Goal: Transaction & Acquisition: Book appointment/travel/reservation

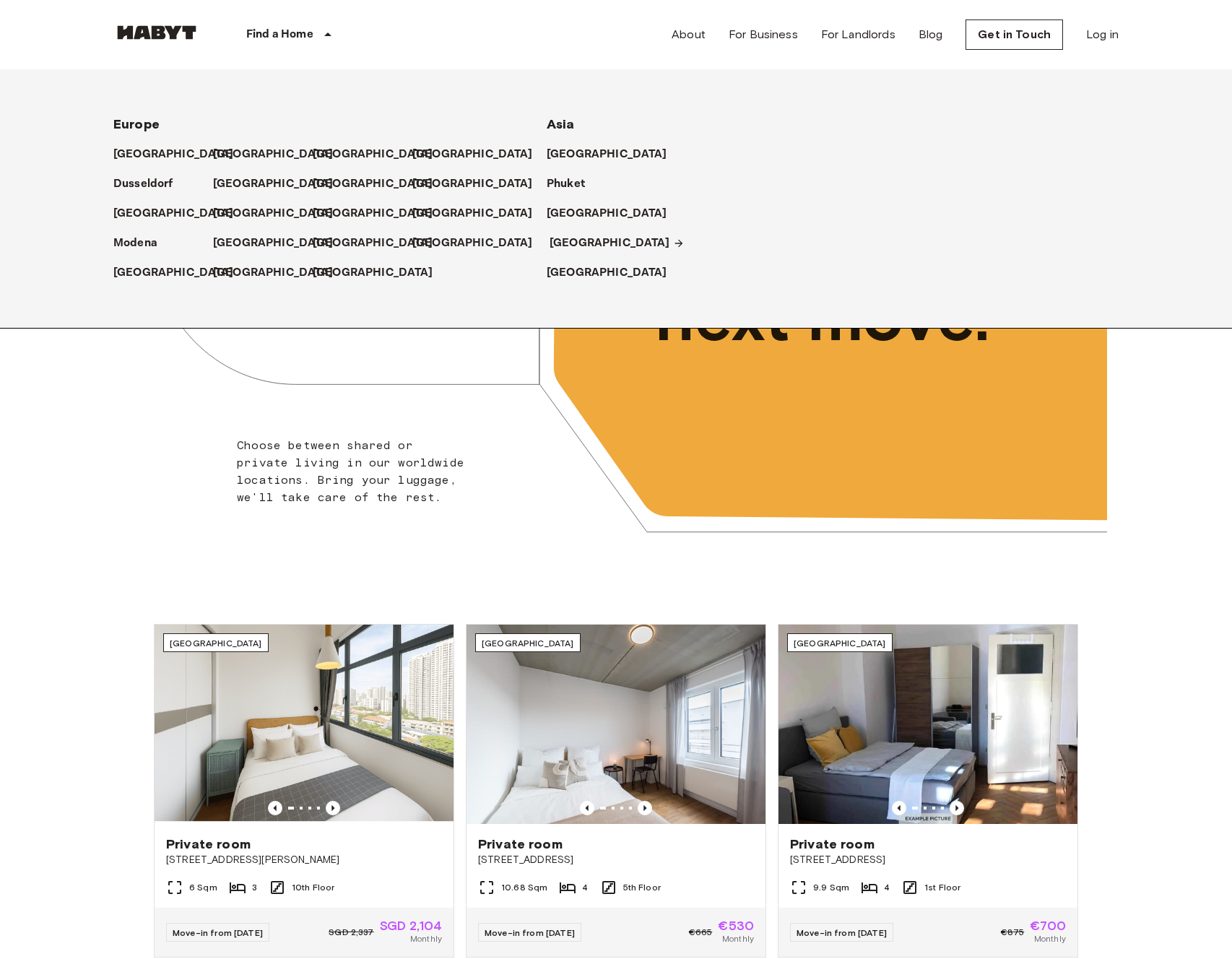
click at [587, 244] on p "[GEOGRAPHIC_DATA]" at bounding box center [609, 244] width 121 height 17
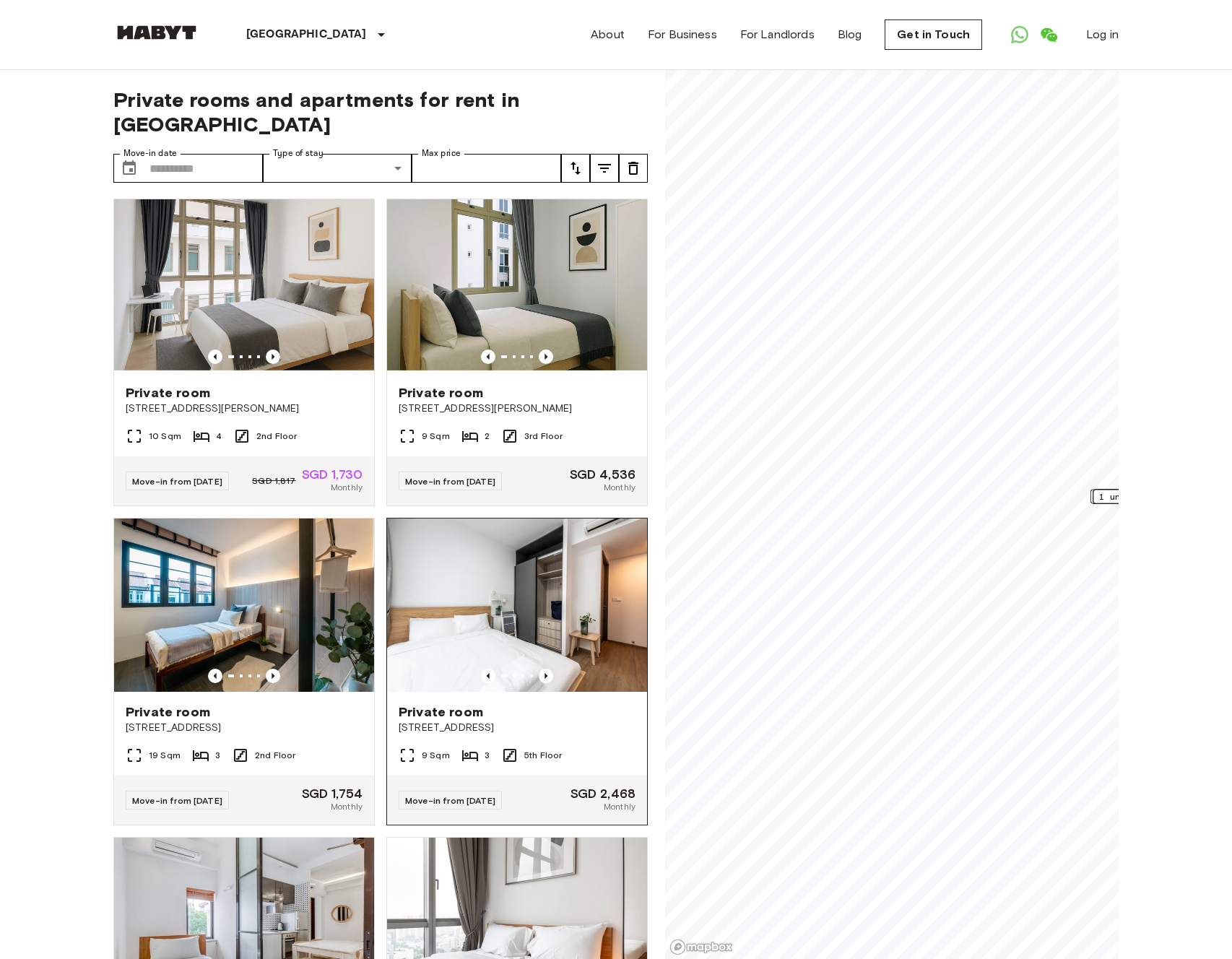
scroll to position [2486, 0]
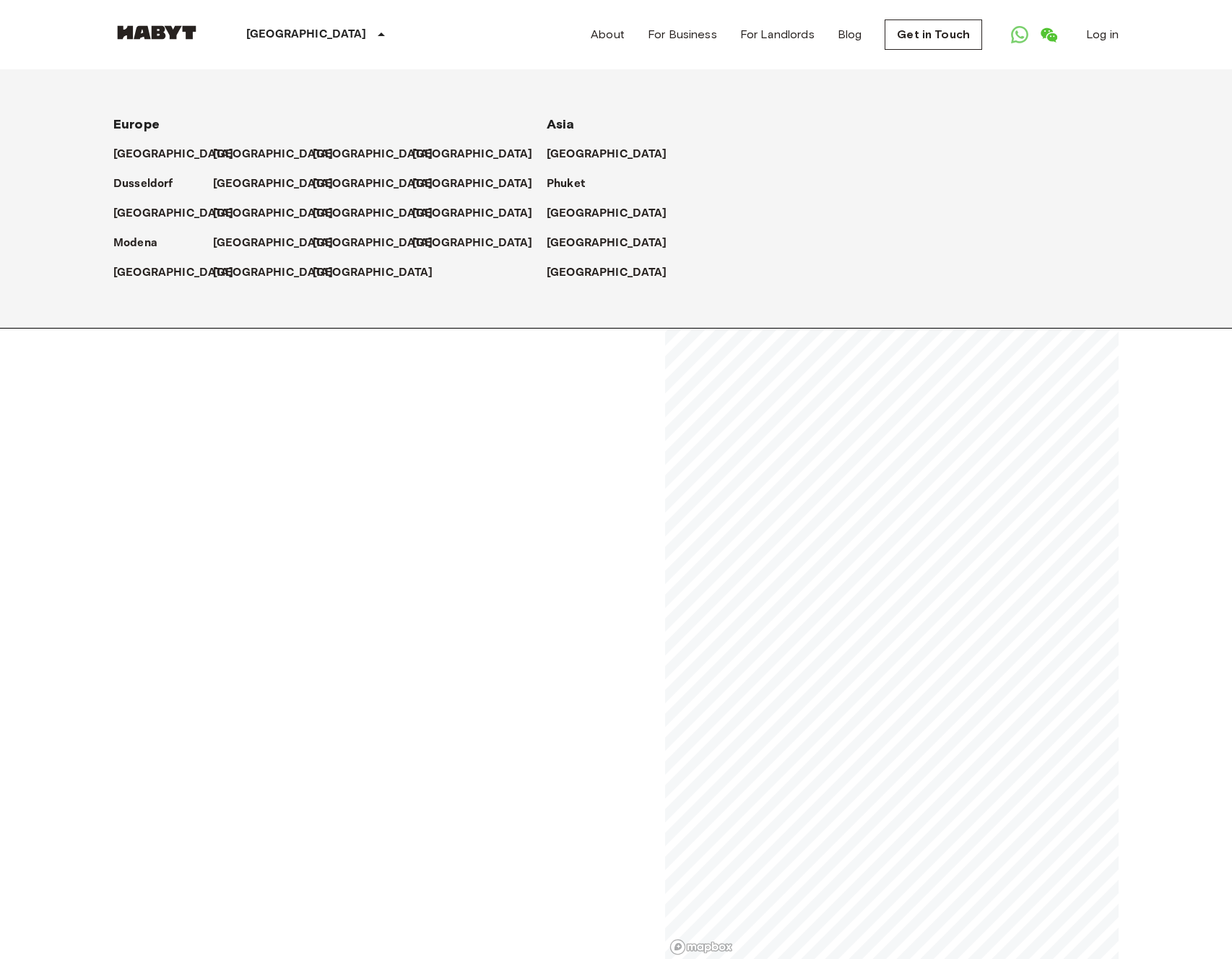
click at [566, 261] on div "[GEOGRAPHIC_DATA]" at bounding box center [746, 267] width 398 height 30
click at [563, 270] on p "[GEOGRAPHIC_DATA]" at bounding box center [609, 273] width 121 height 17
click at [294, 43] on p "[GEOGRAPHIC_DATA]" at bounding box center [306, 34] width 121 height 17
click at [560, 238] on p "[GEOGRAPHIC_DATA]" at bounding box center [609, 244] width 121 height 17
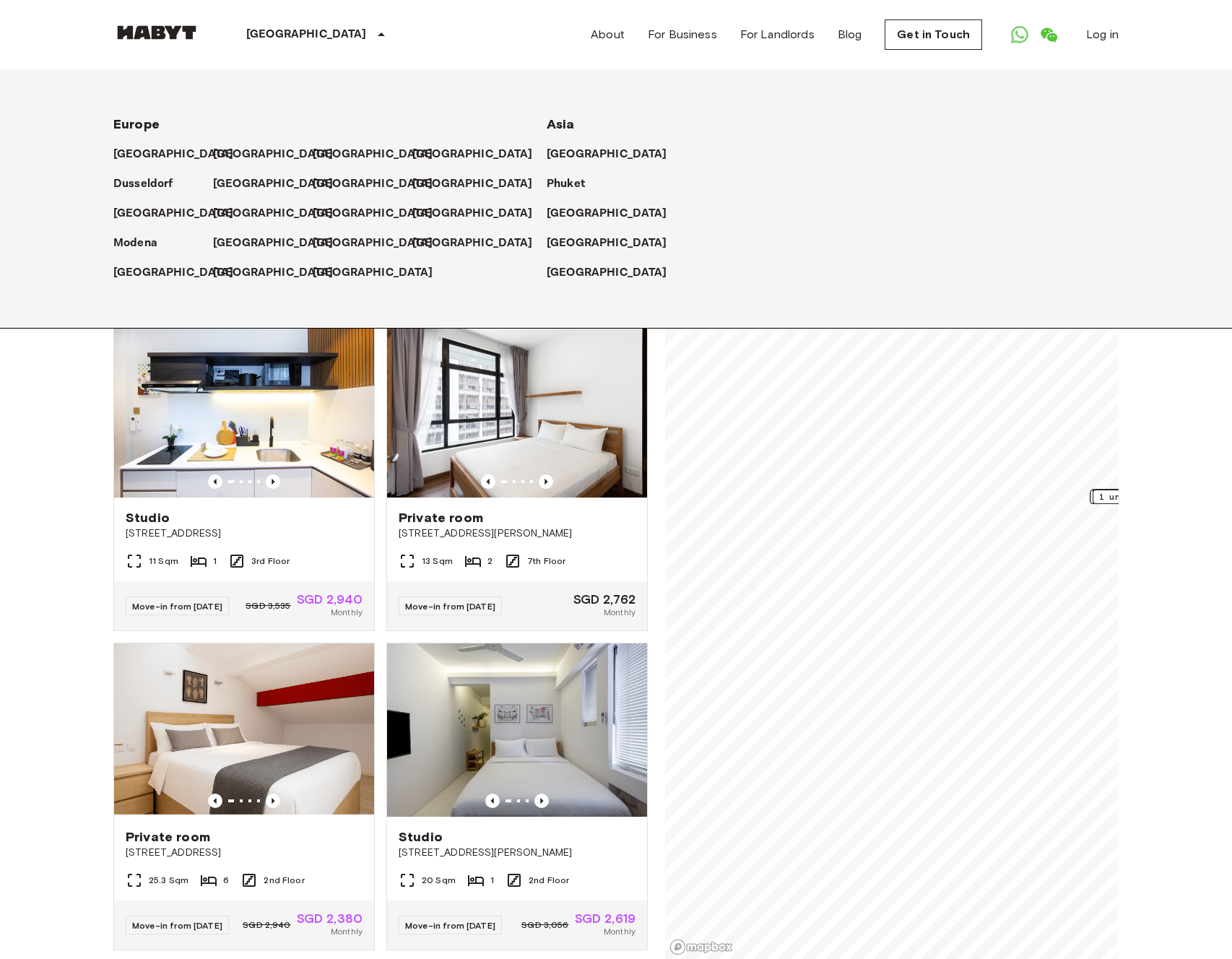
scroll to position [1800, 0]
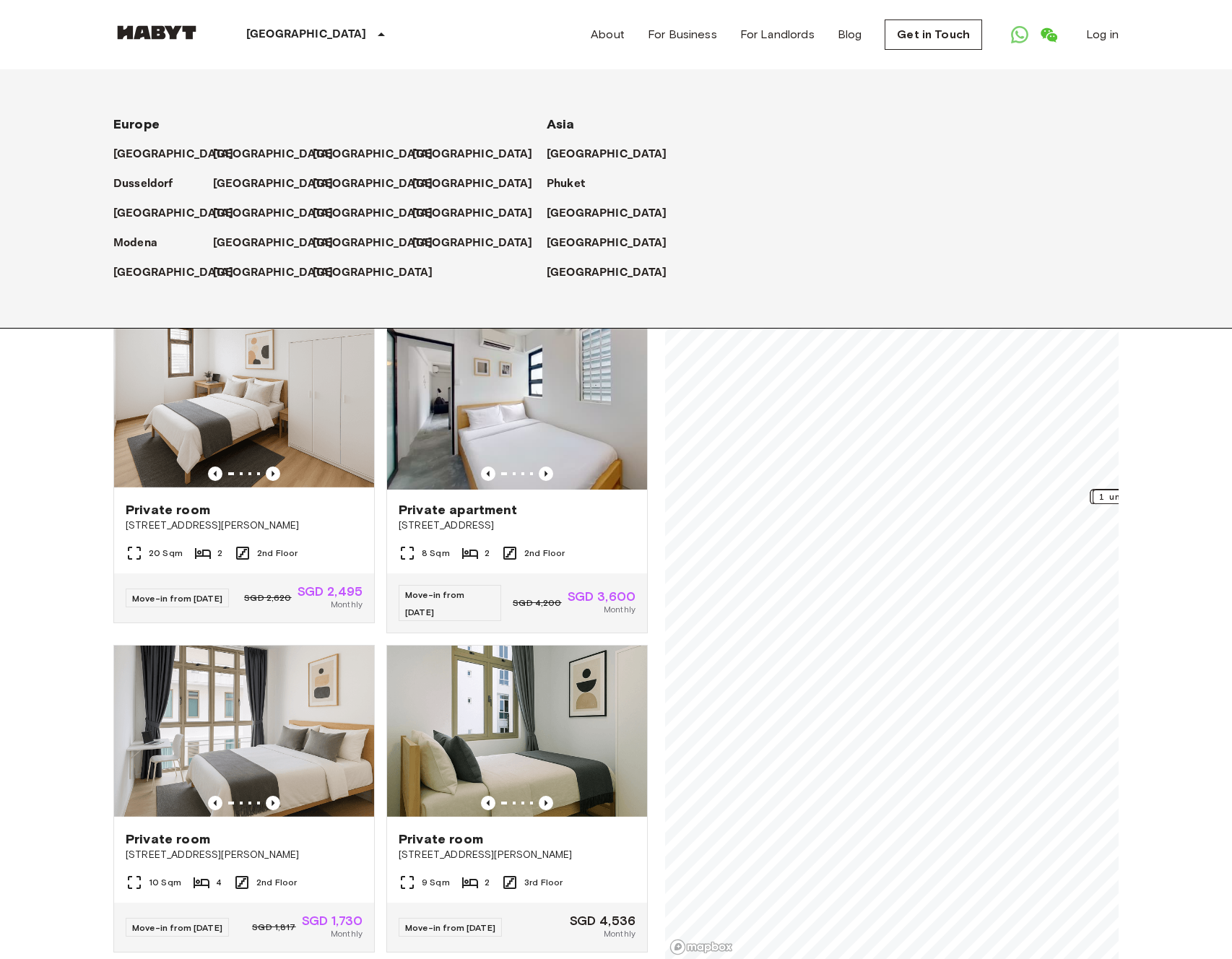
click at [297, 32] on p "[GEOGRAPHIC_DATA]" at bounding box center [306, 34] width 121 height 17
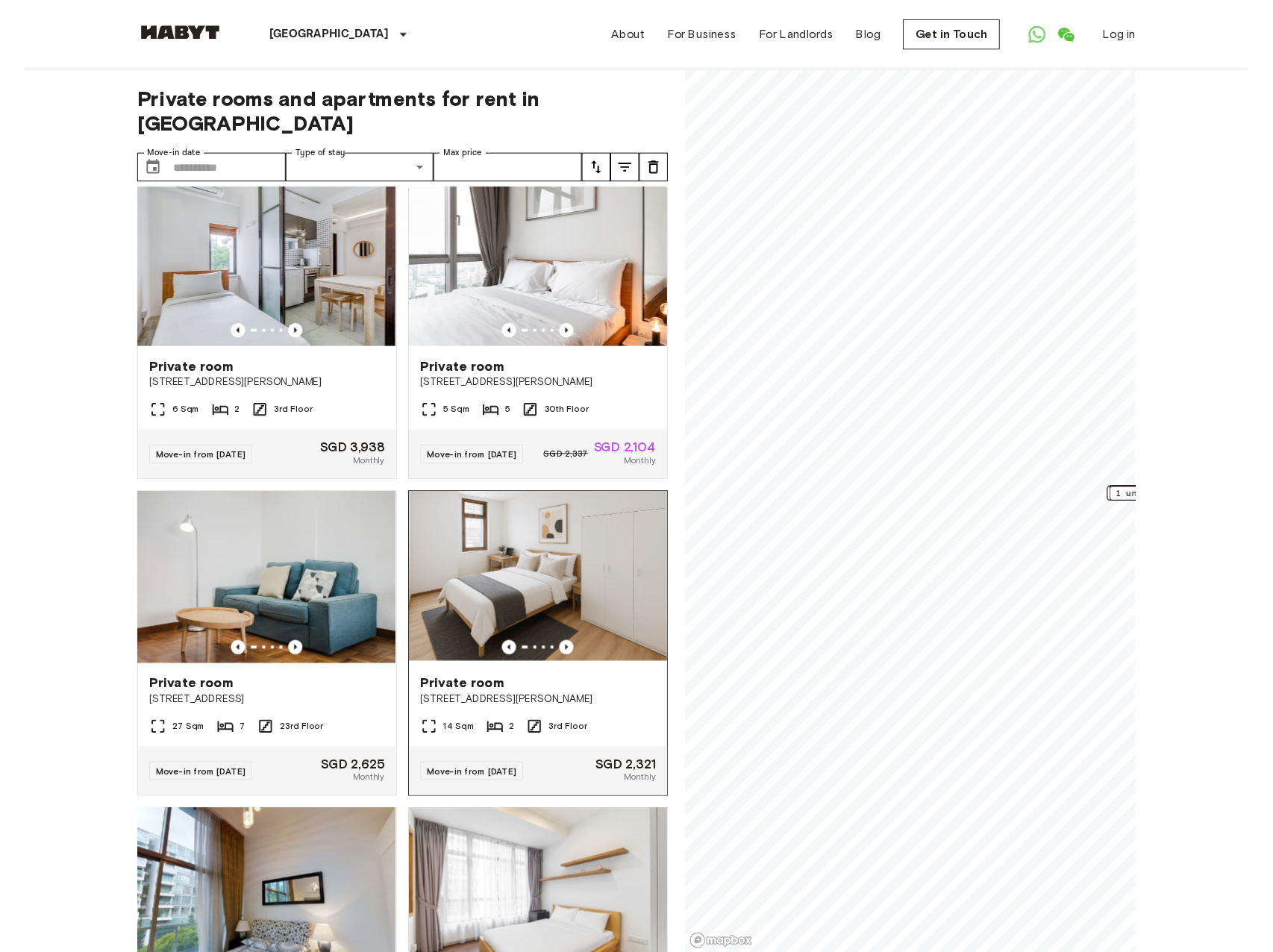
scroll to position [3311, 0]
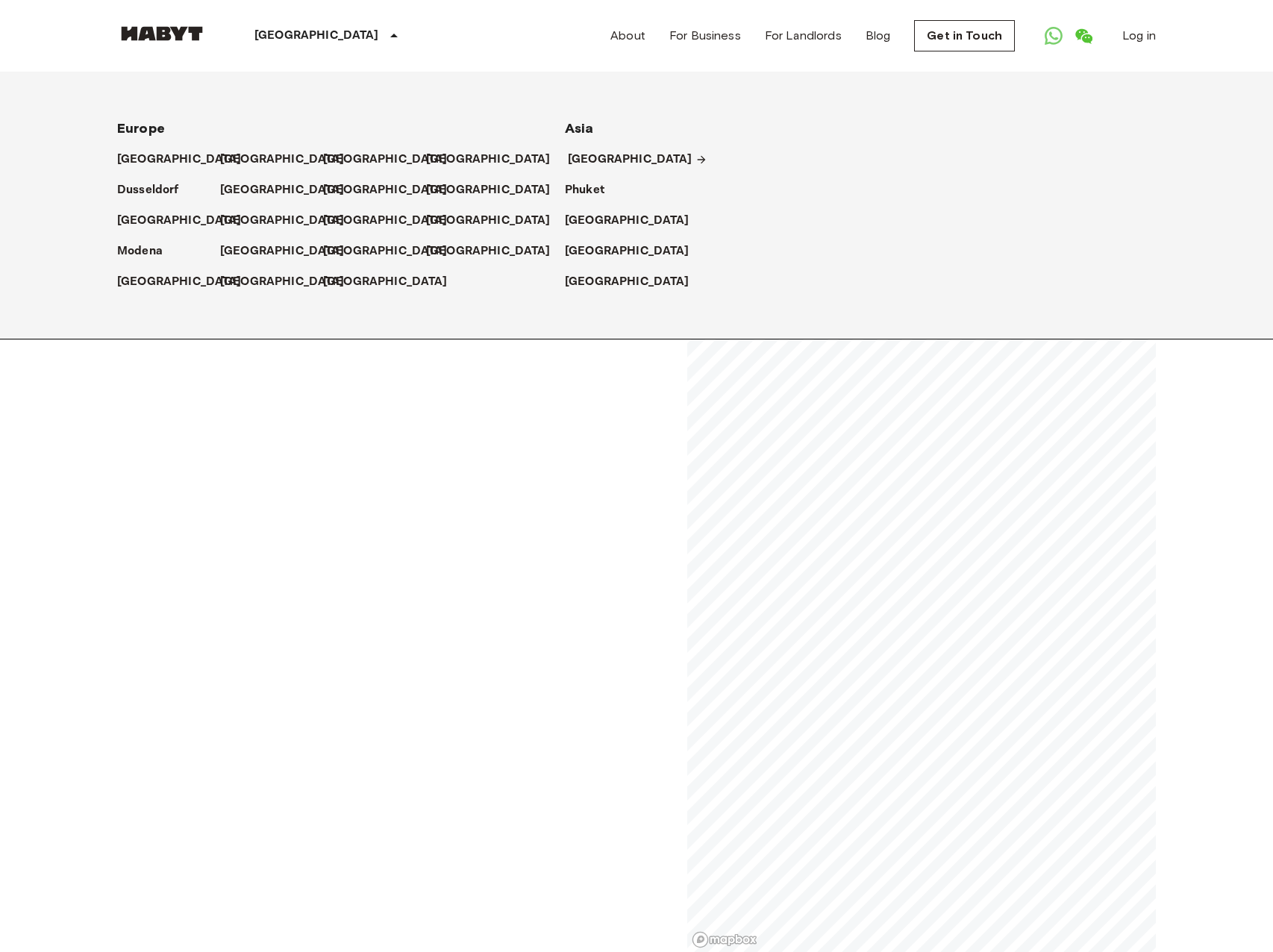
click at [593, 162] on p "[GEOGRAPHIC_DATA]" at bounding box center [630, 159] width 125 height 18
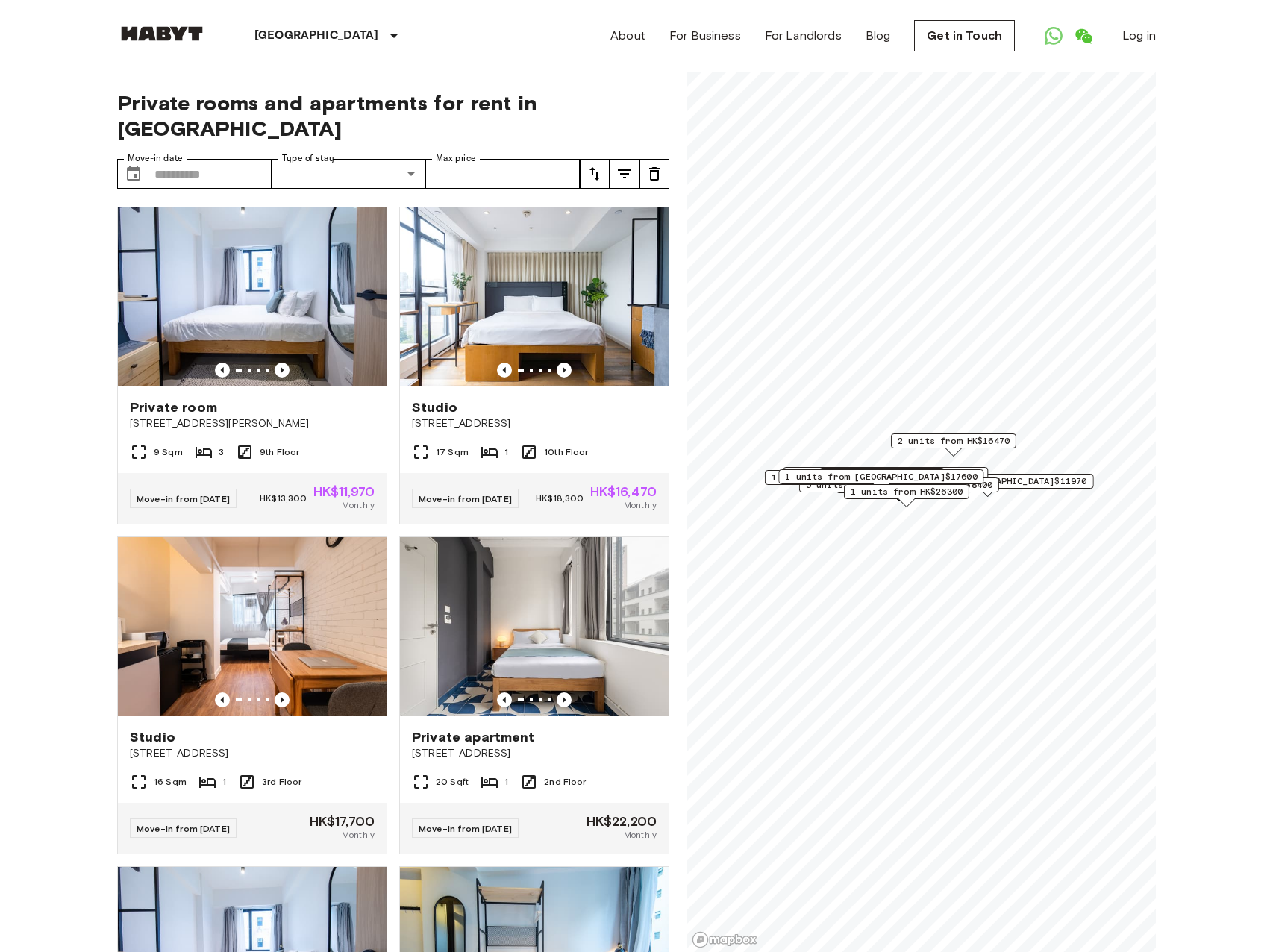
click at [629, 165] on icon "tune" at bounding box center [625, 174] width 18 height 18
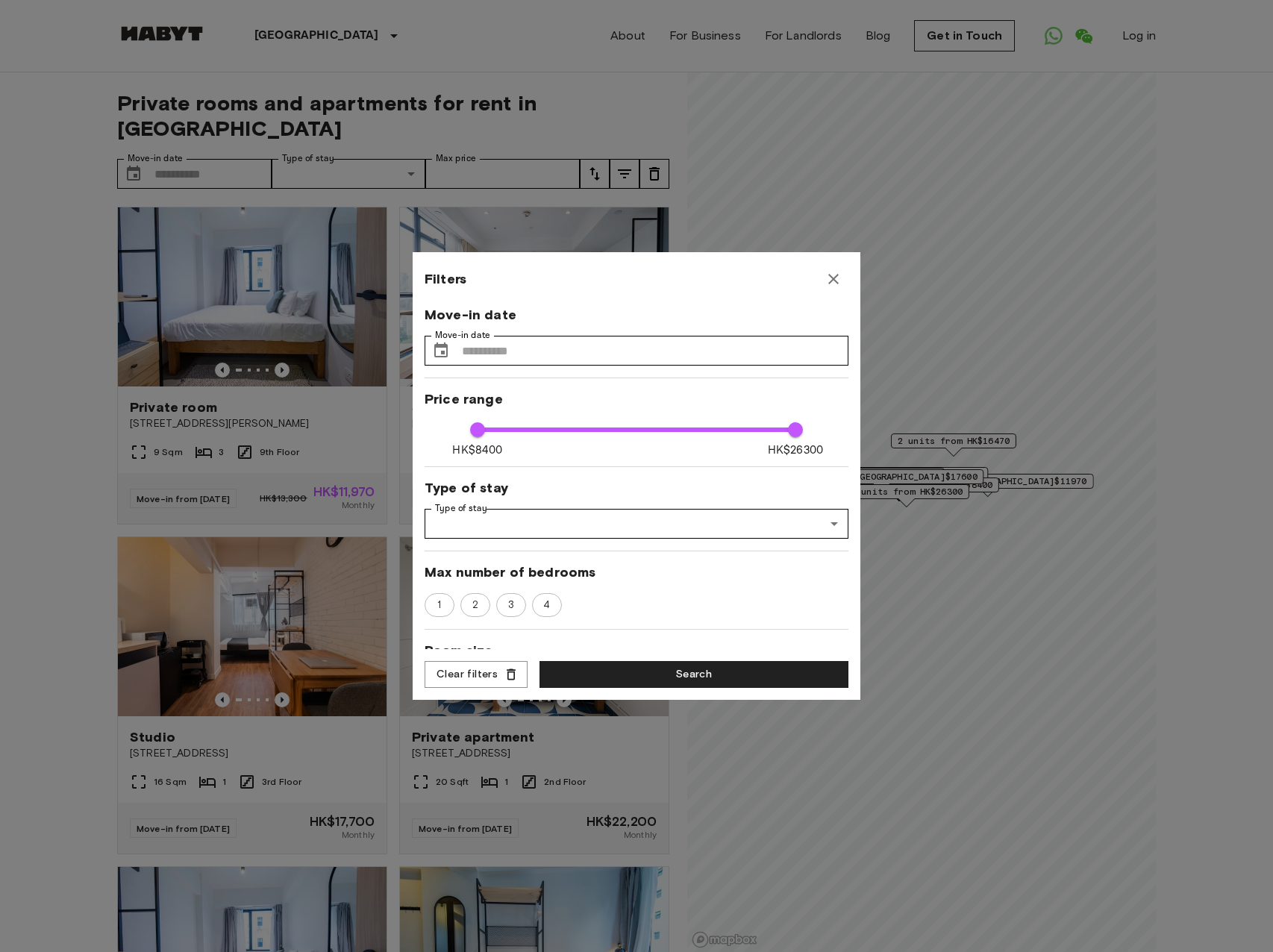
drag, startPoint x: 624, startPoint y: 146, endPoint x: 602, endPoint y: 155, distance: 23.8
click at [624, 147] on div at bounding box center [636, 476] width 1273 height 952
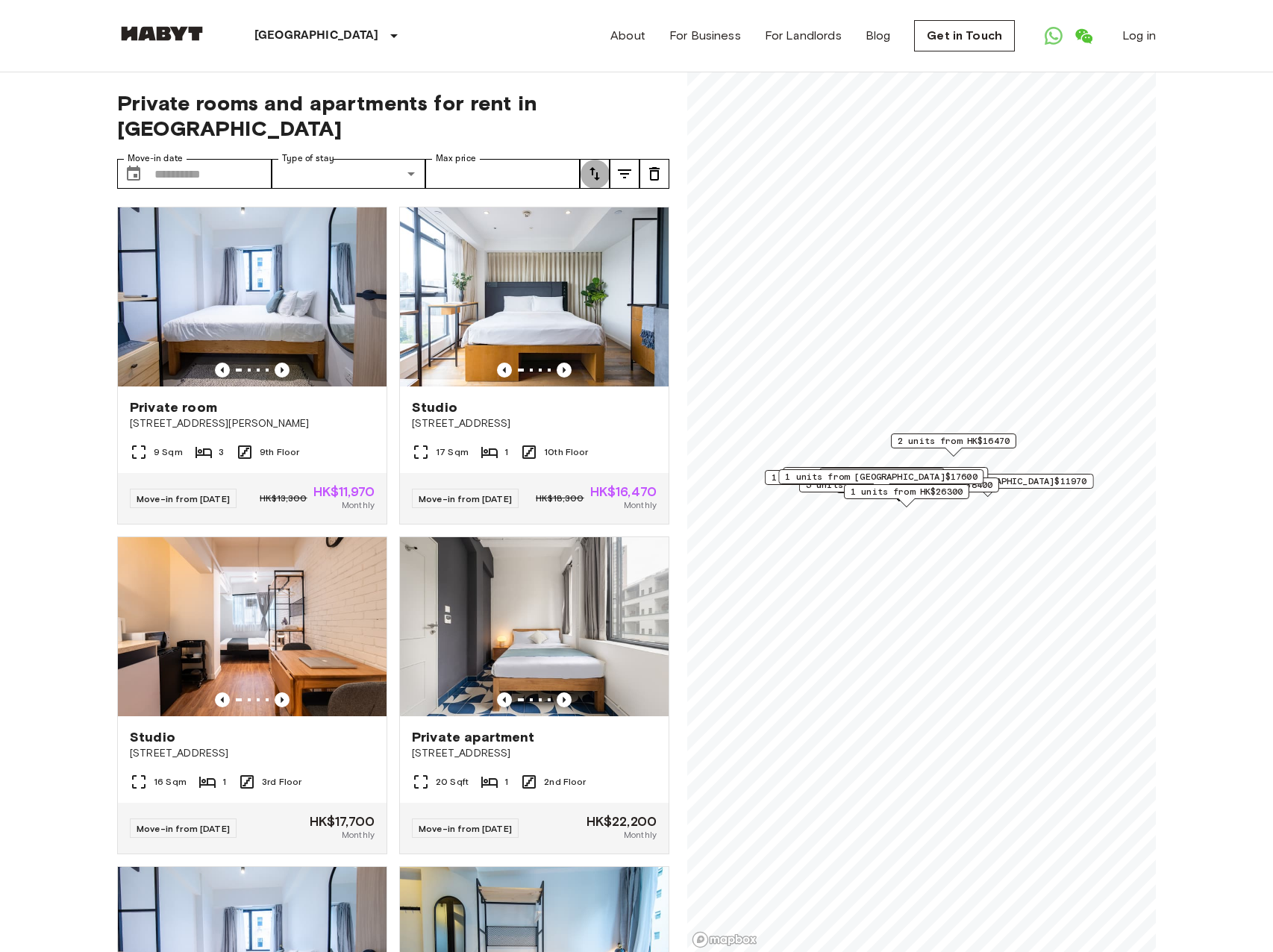
click at [602, 165] on icon "tune" at bounding box center [594, 174] width 18 height 18
drag, startPoint x: 976, startPoint y: 472, endPoint x: 973, endPoint y: 459, distance: 13.3
click at [975, 470] on div at bounding box center [636, 476] width 1273 height 952
click at [970, 443] on span "2 units from HK$16470" at bounding box center [953, 441] width 112 height 14
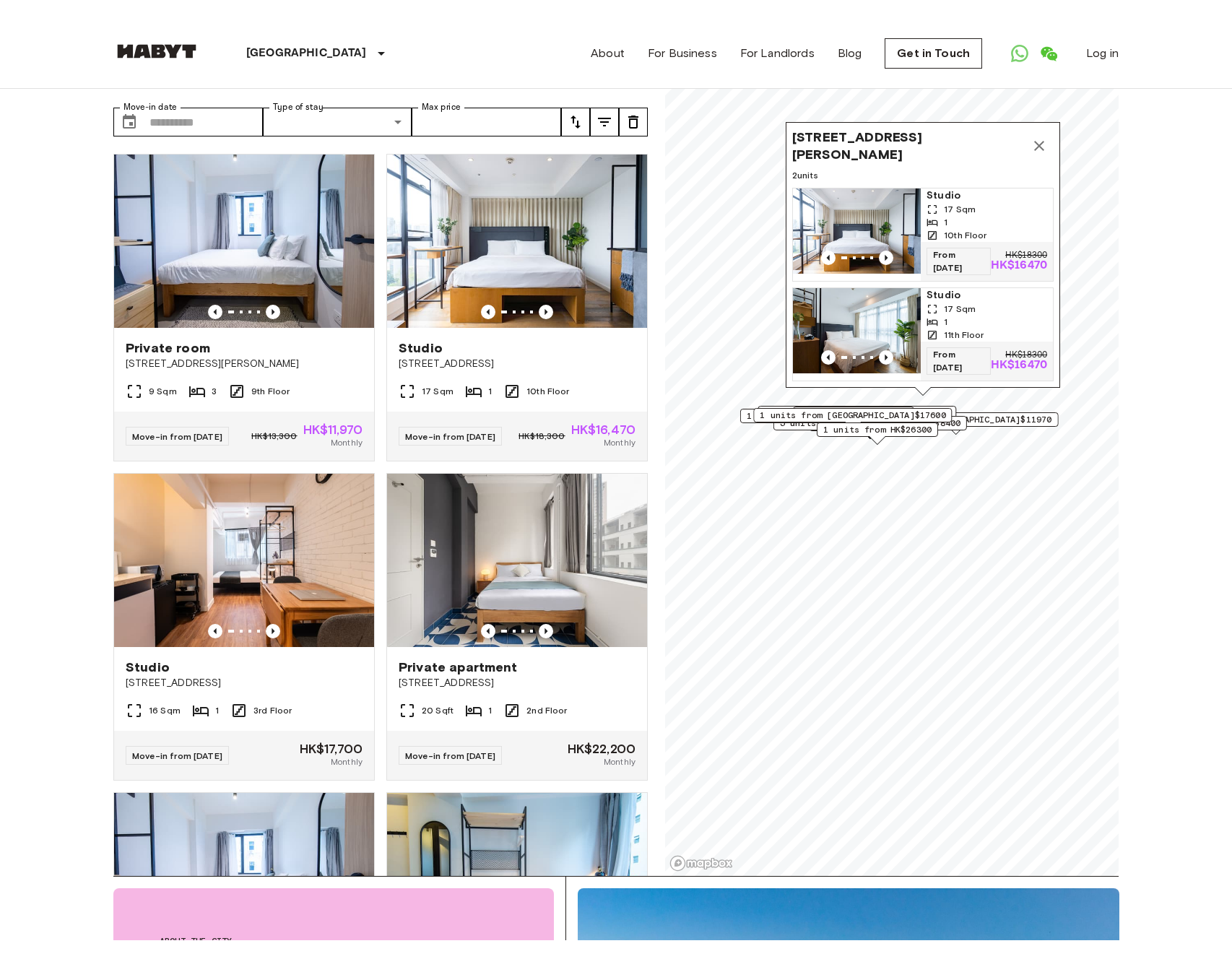
scroll to position [47, 0]
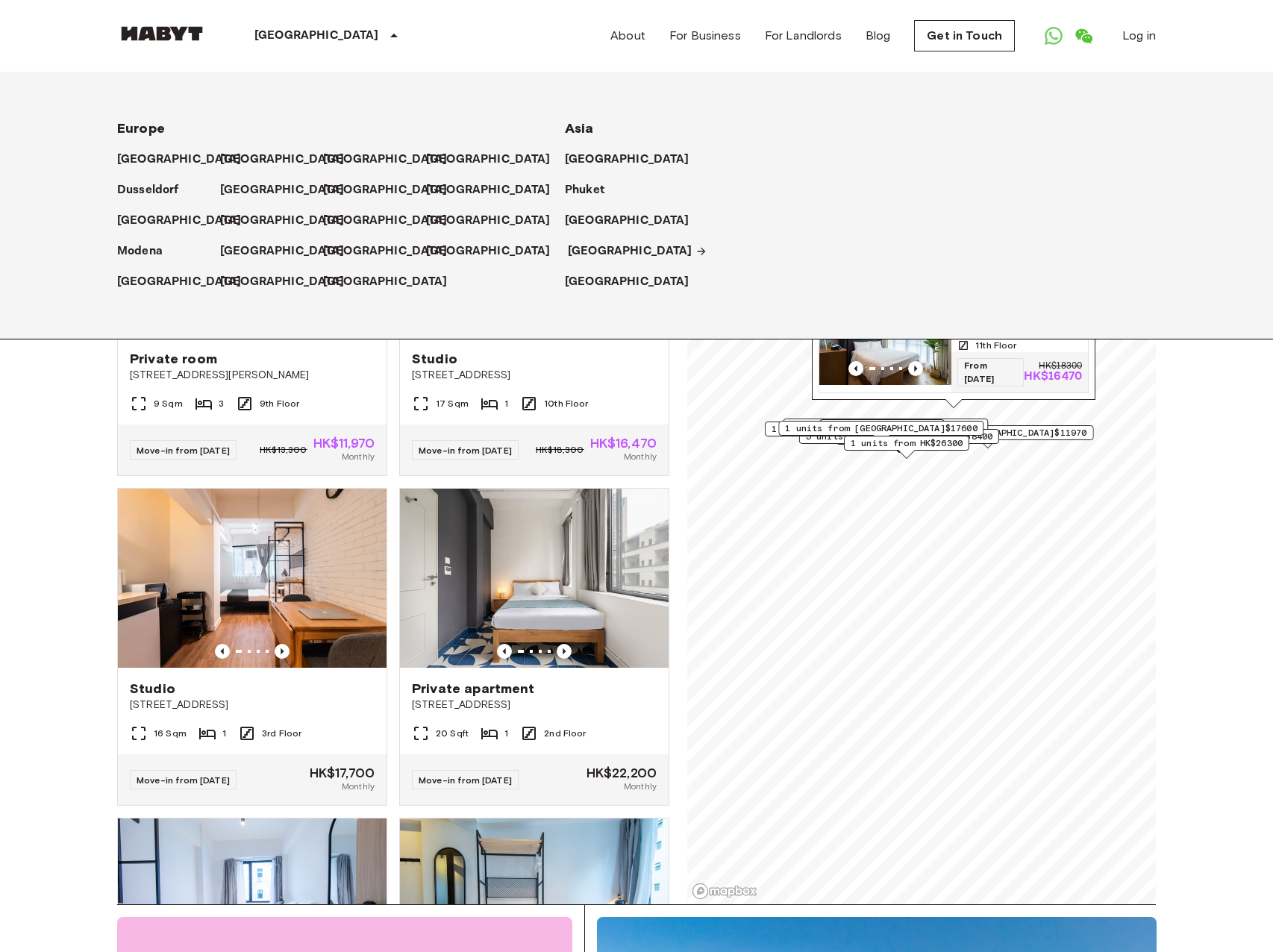
click at [583, 254] on p "[GEOGRAPHIC_DATA]" at bounding box center [630, 252] width 125 height 18
click at [586, 244] on p "[GEOGRAPHIC_DATA]" at bounding box center [630, 252] width 125 height 18
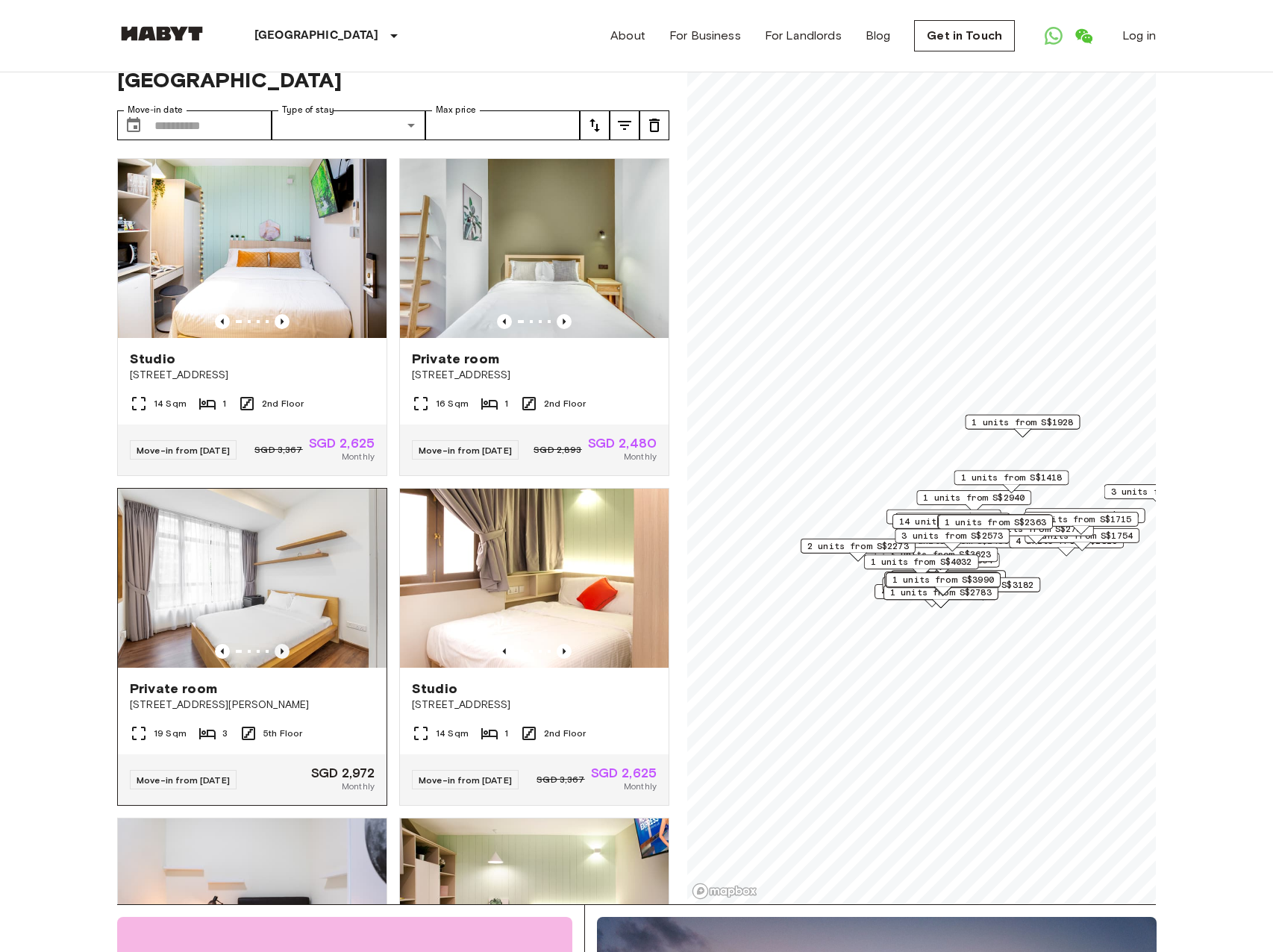
click at [284, 644] on icon "Previous image" at bounding box center [281, 651] width 15 height 15
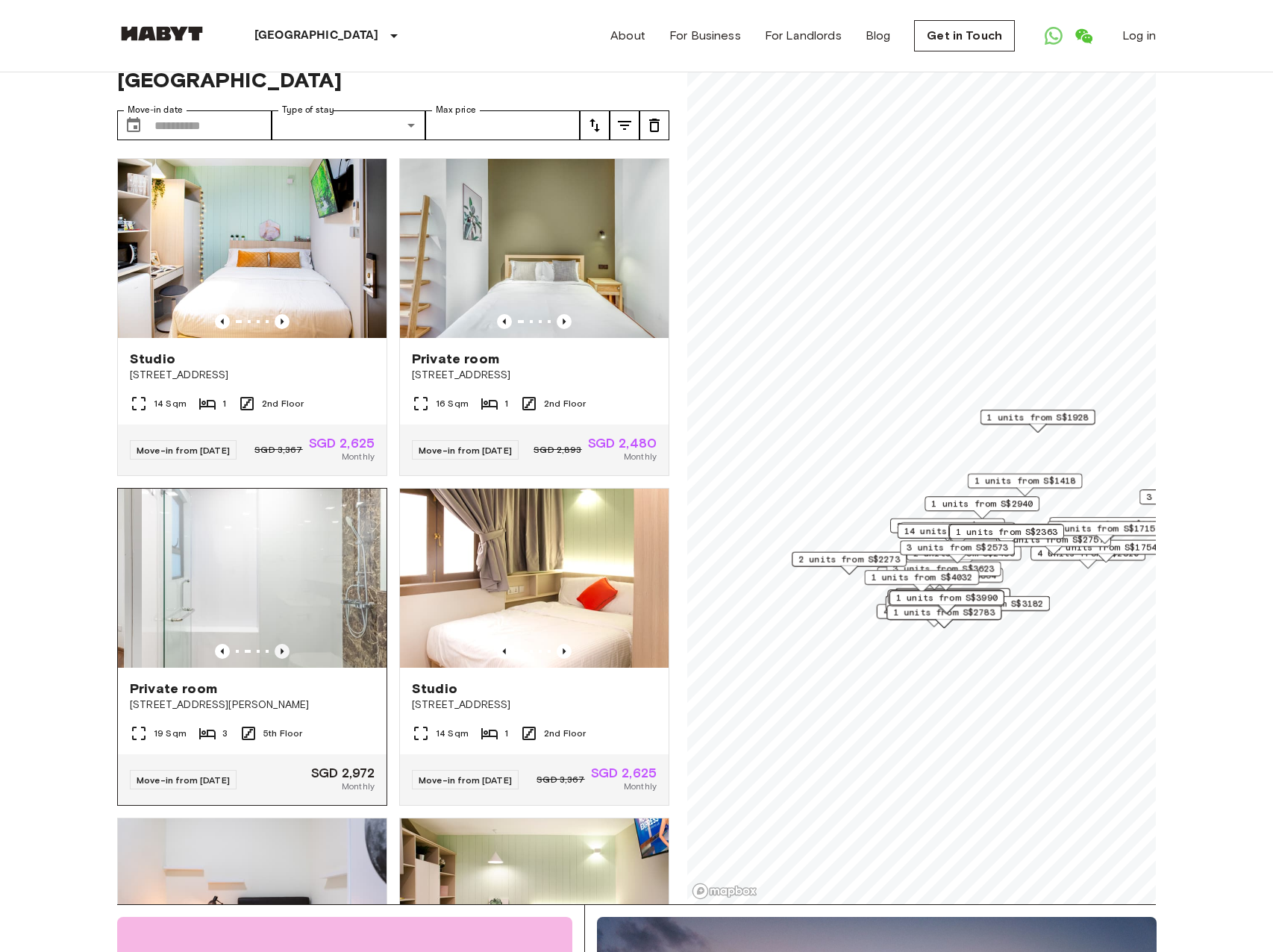
click at [285, 644] on icon "Previous image" at bounding box center [281, 651] width 15 height 15
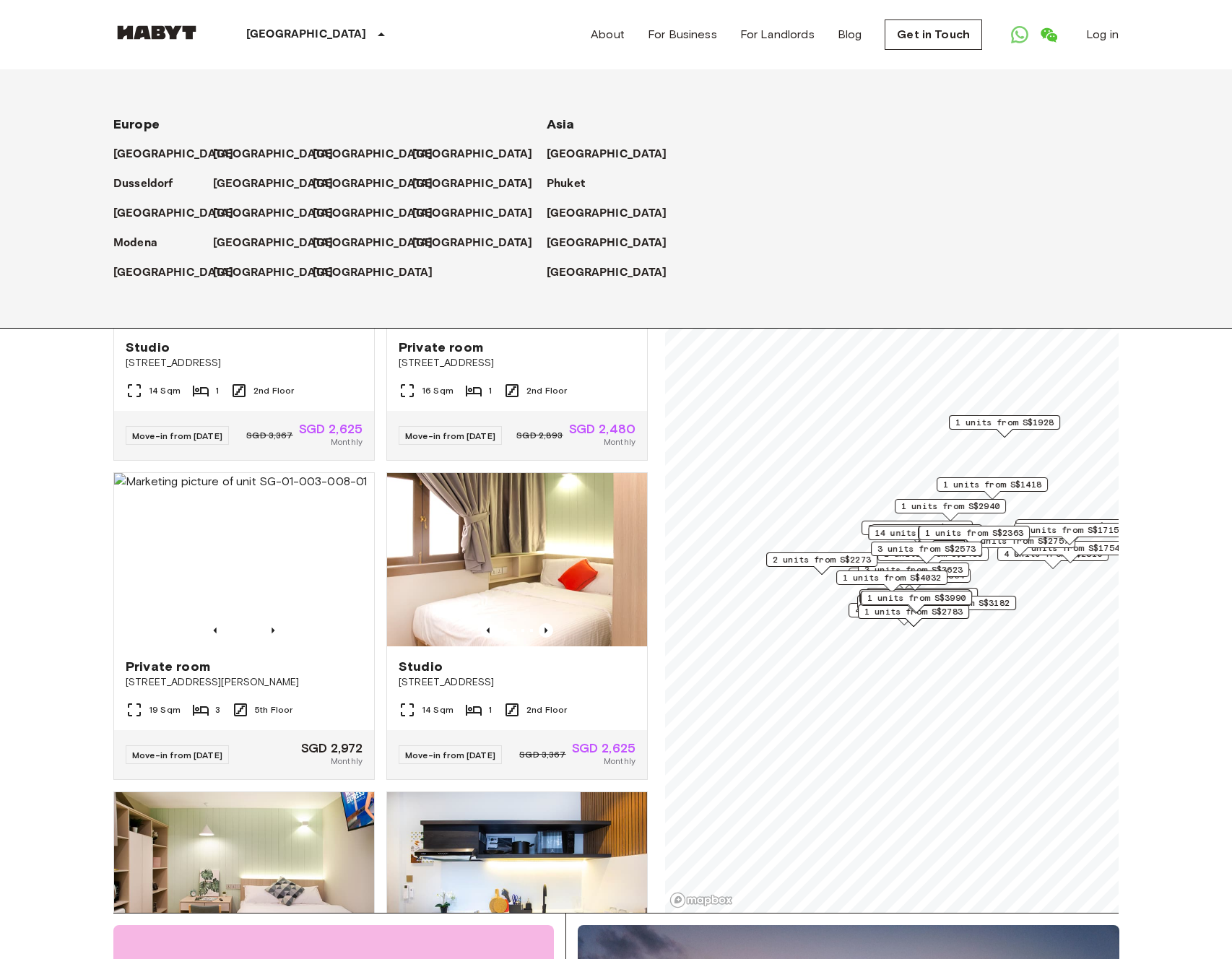
click at [573, 165] on div "Phuket" at bounding box center [746, 178] width 398 height 30
click at [571, 156] on p "[GEOGRAPHIC_DATA]" at bounding box center [609, 154] width 121 height 17
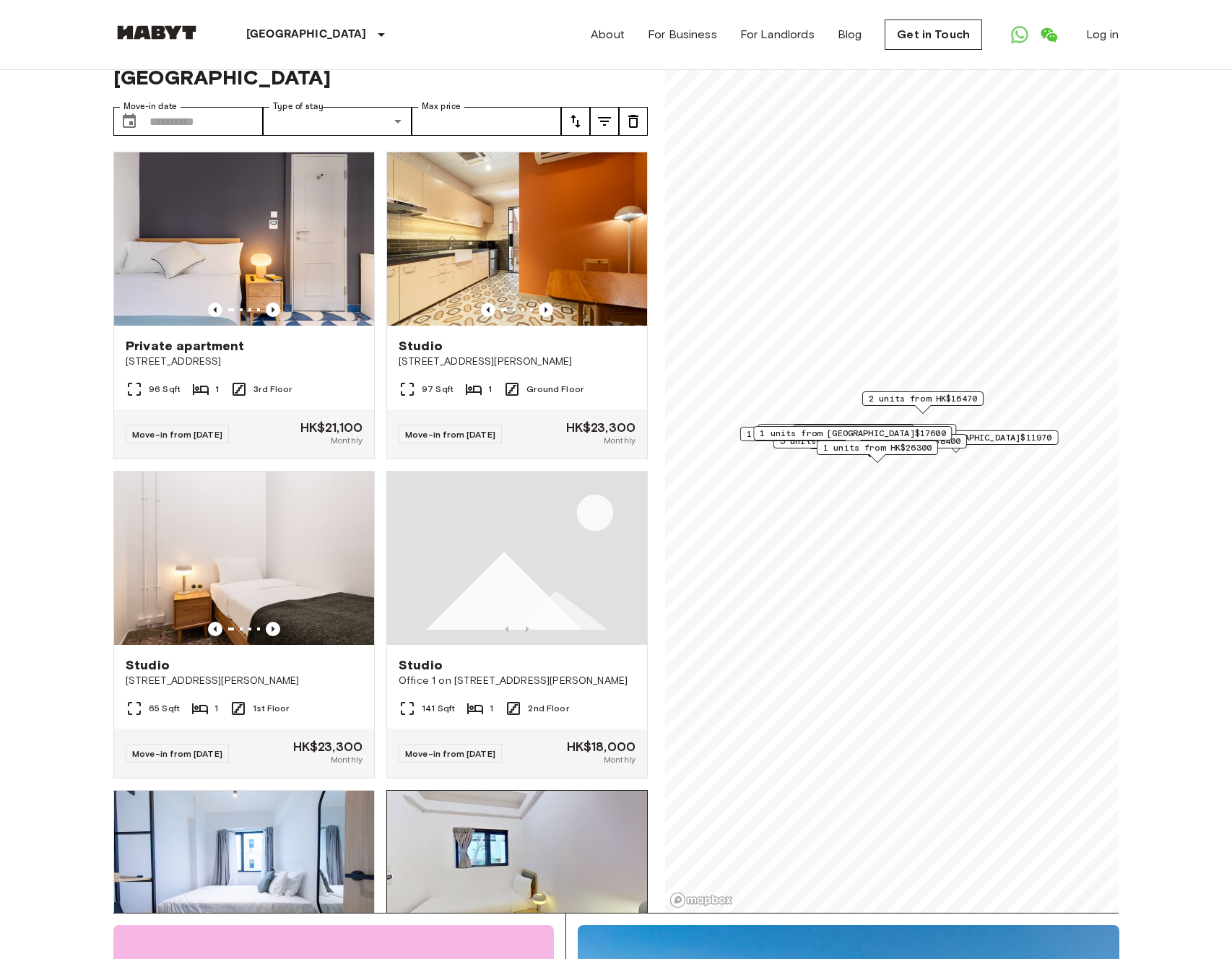
scroll to position [1809, 0]
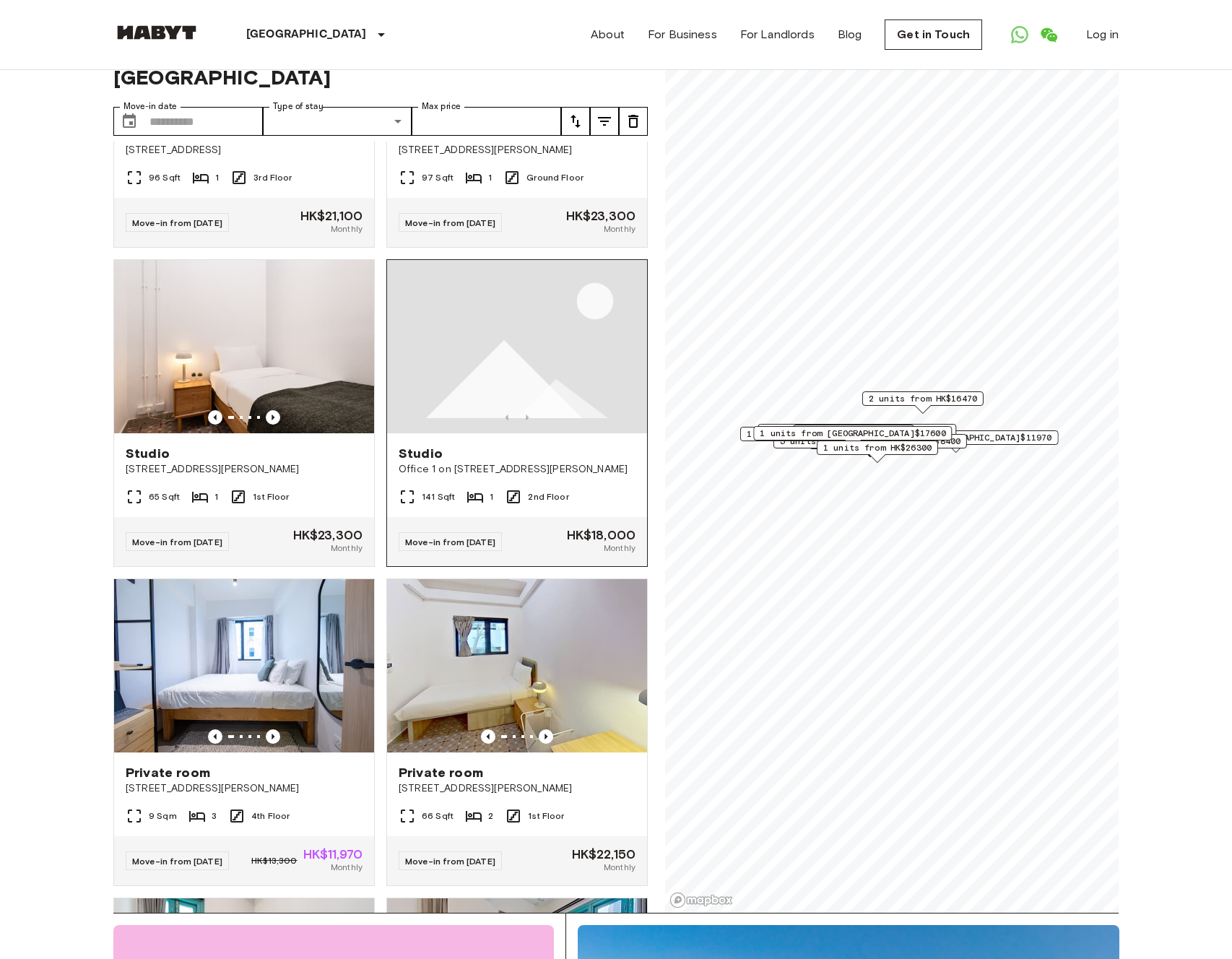
click at [580, 376] on img at bounding box center [517, 346] width 260 height 174
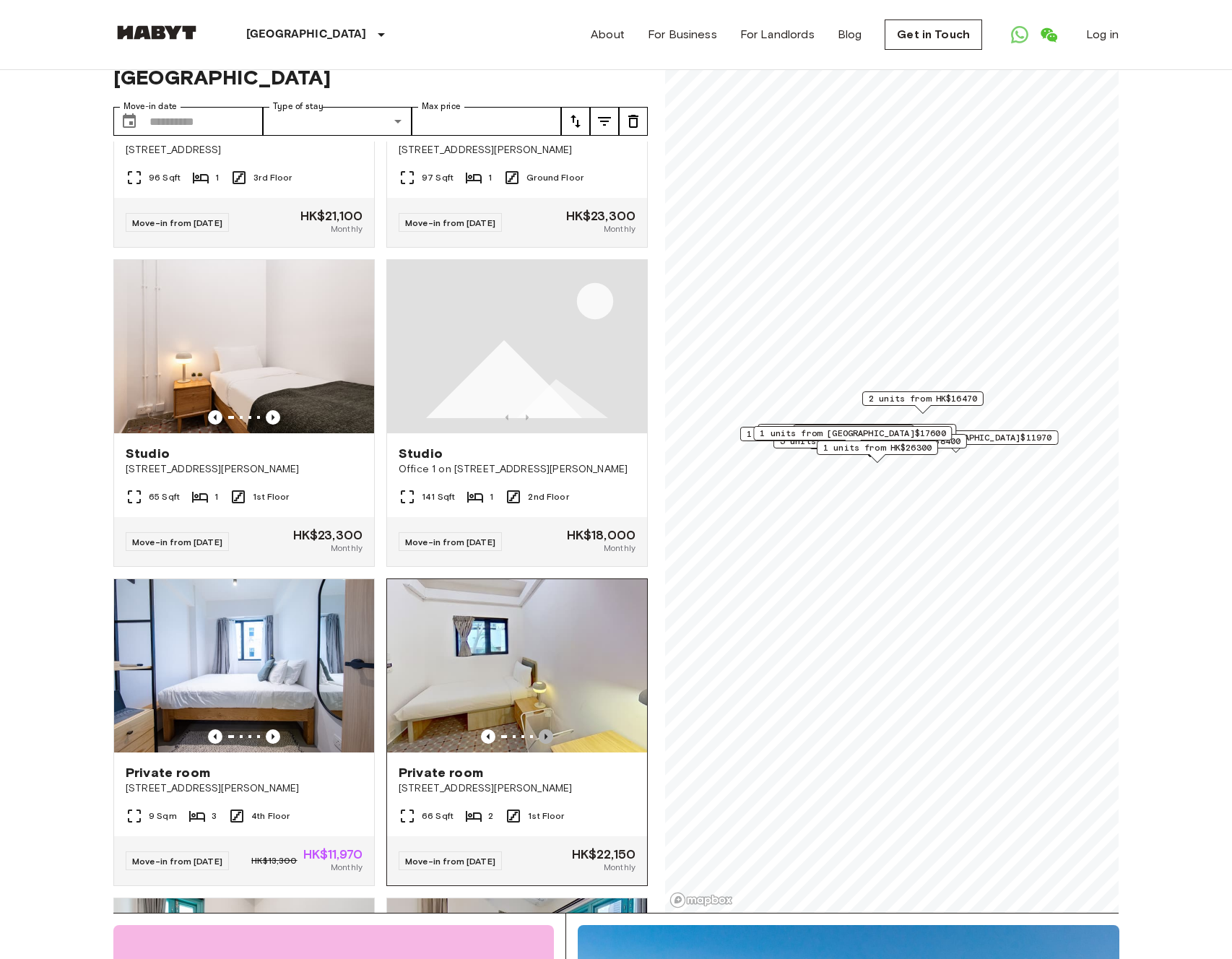
click at [544, 744] on icon "Previous image" at bounding box center [546, 736] width 15 height 15
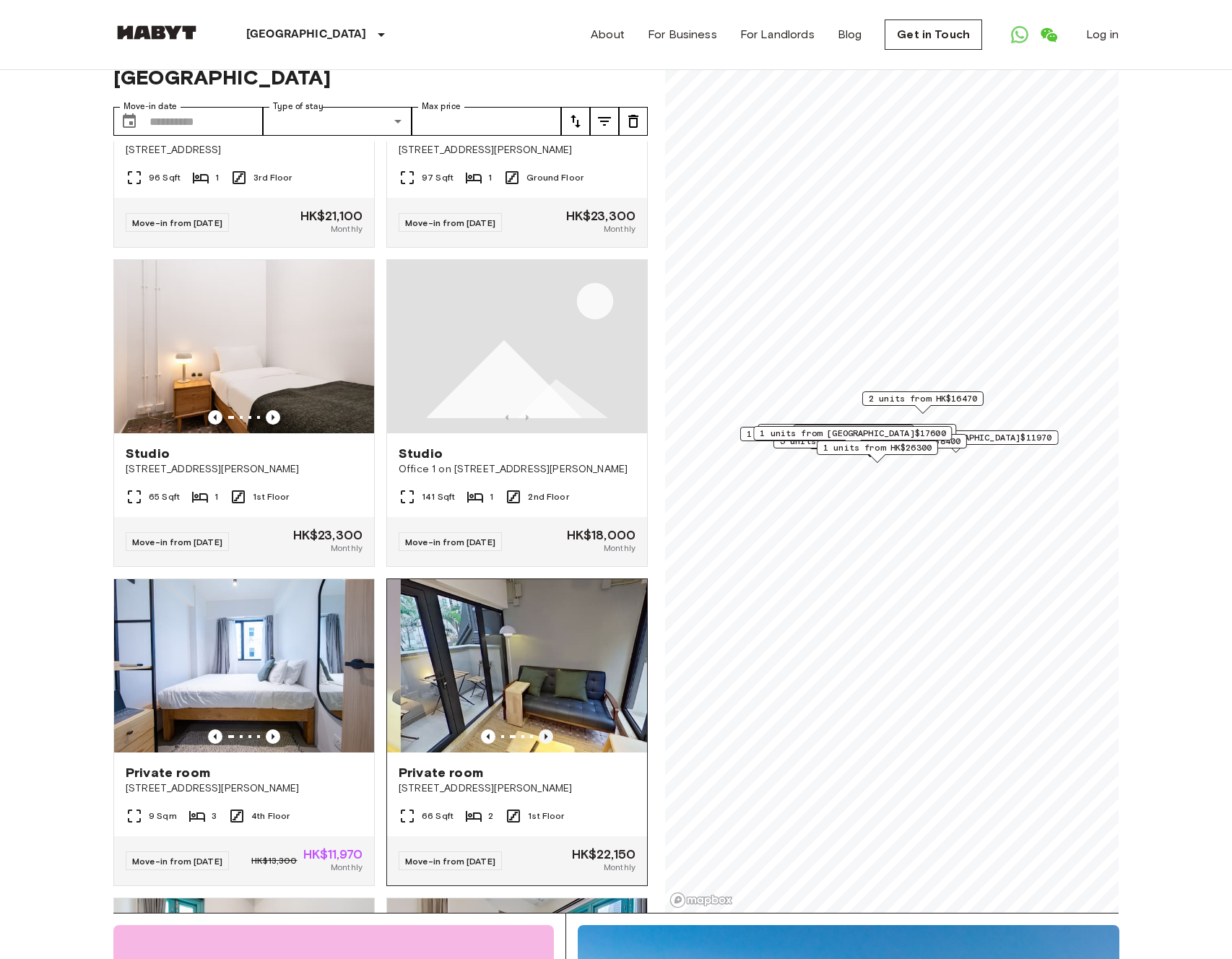
click at [544, 744] on icon "Previous image" at bounding box center [546, 736] width 15 height 15
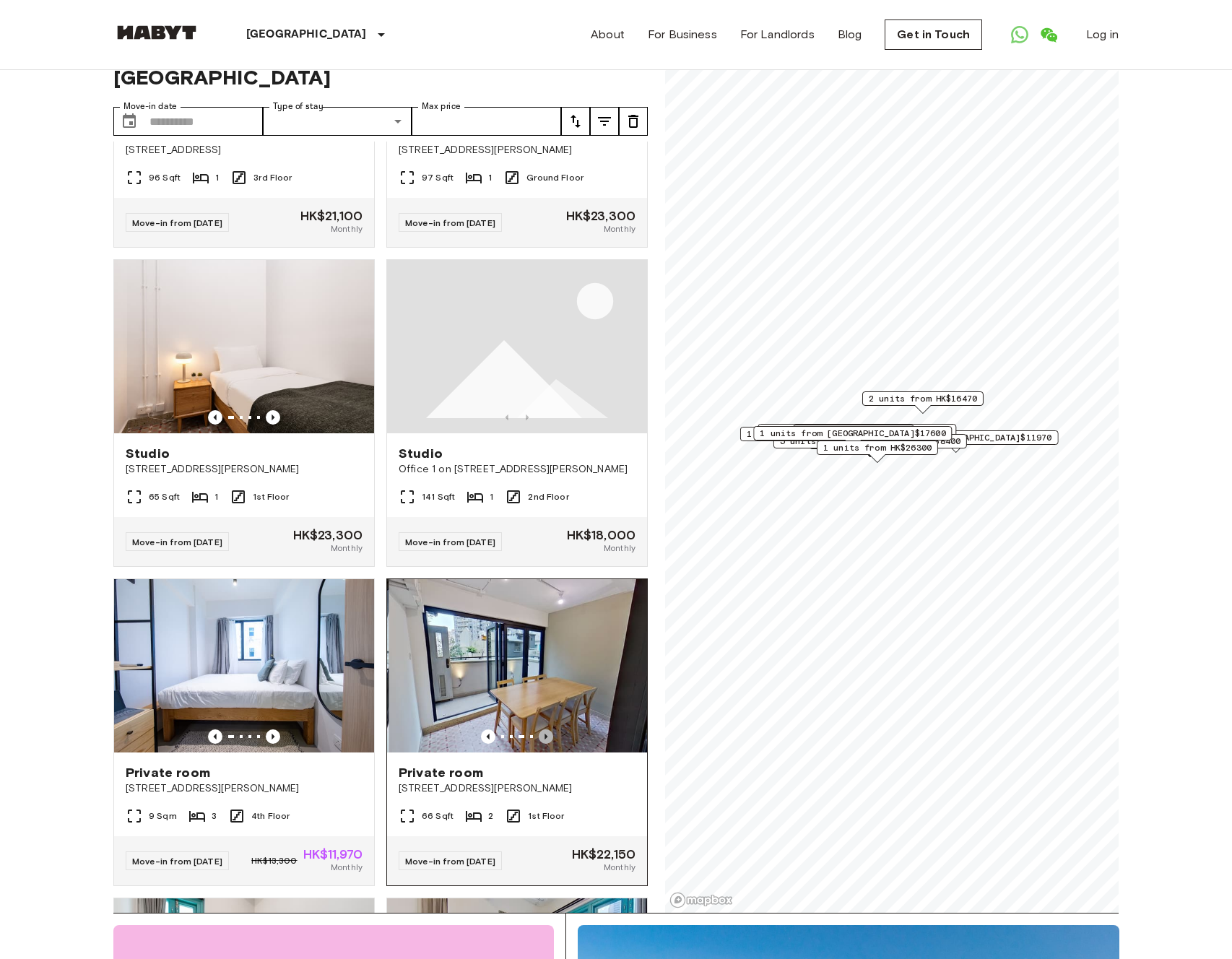
click at [544, 744] on icon "Previous image" at bounding box center [546, 736] width 15 height 15
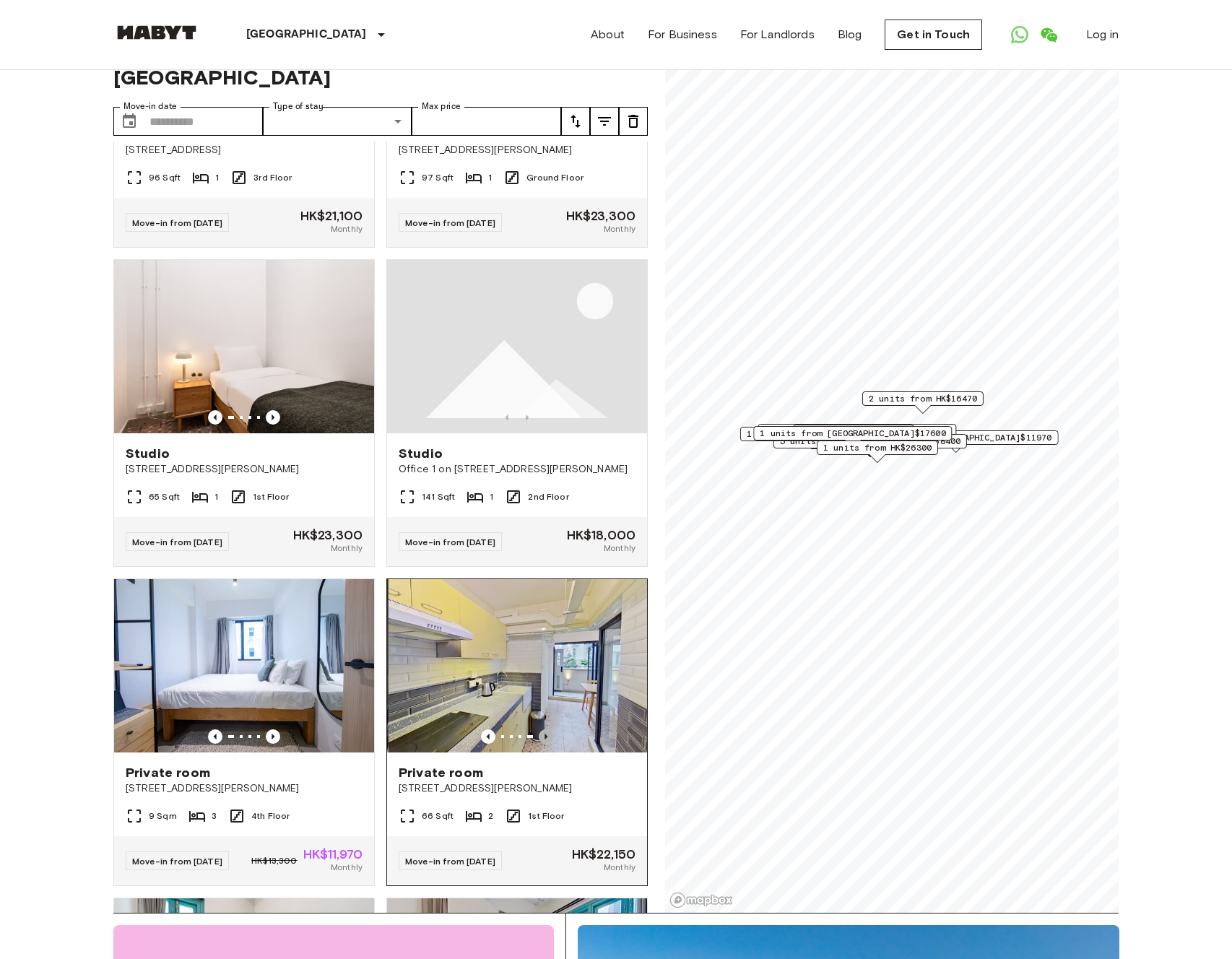
click at [544, 744] on icon "Previous image" at bounding box center [546, 736] width 15 height 15
